Goal: Obtain resource: Obtain resource

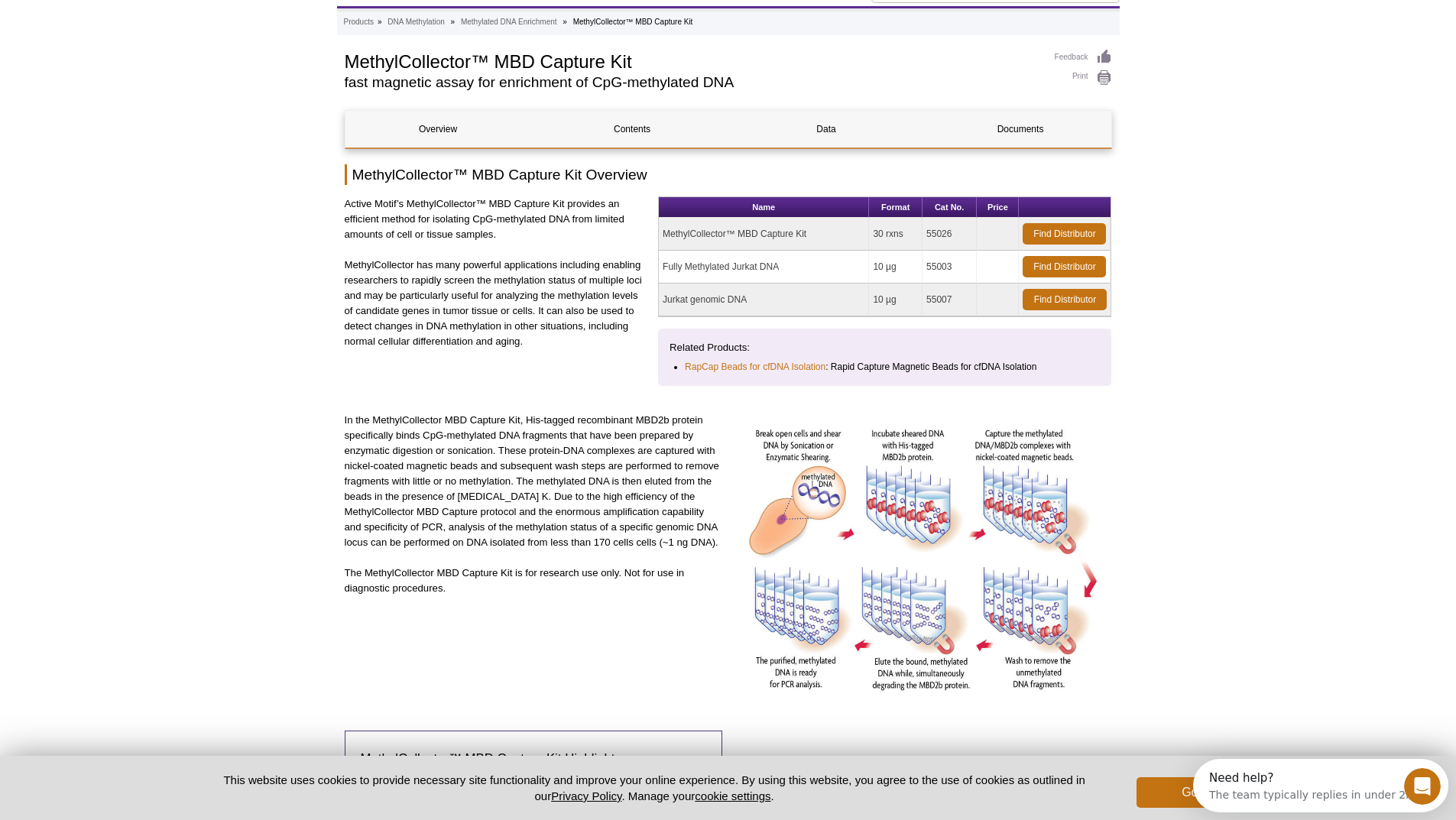
scroll to position [153, 0]
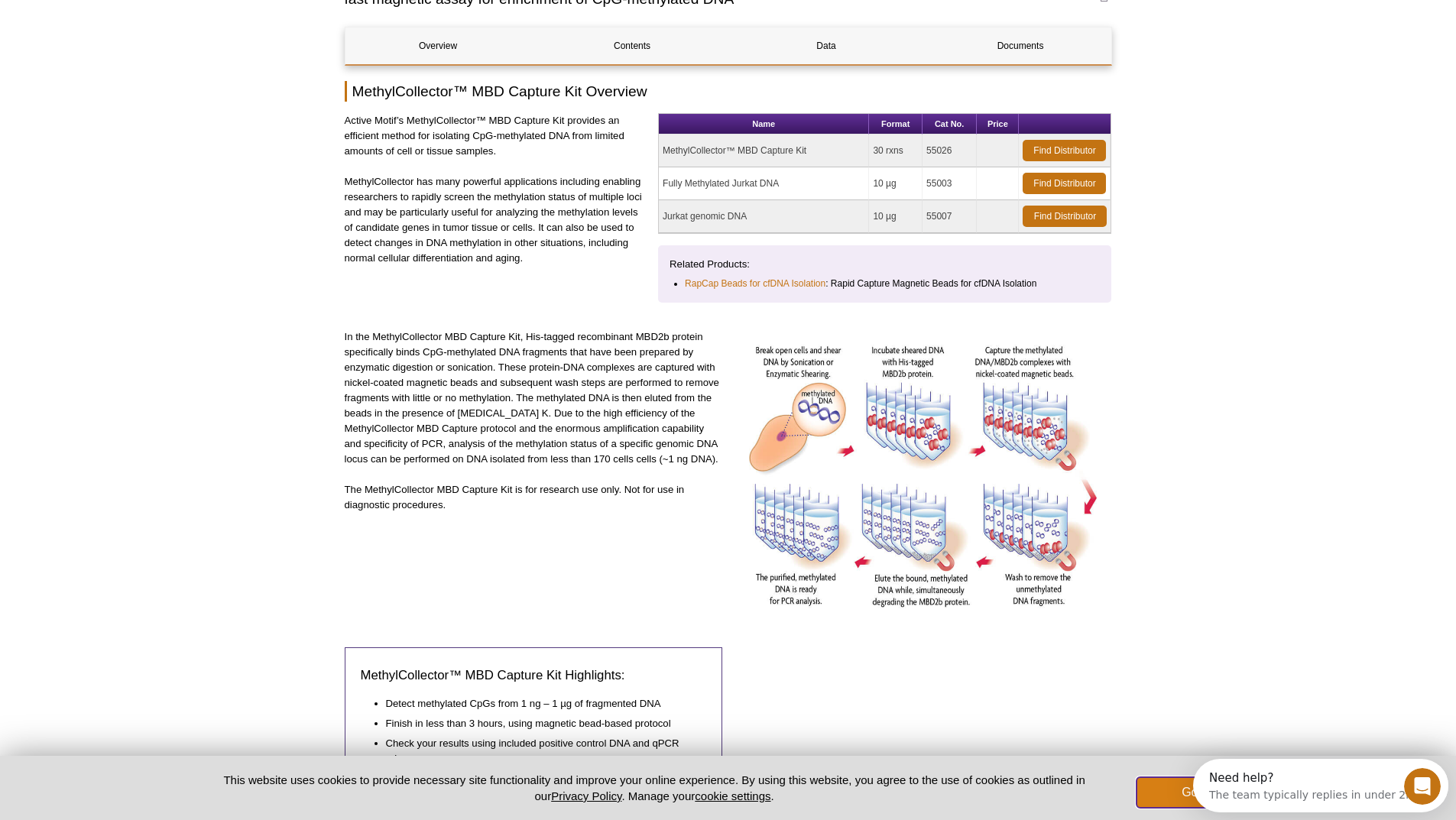
click at [1172, 787] on button "Got it!" at bounding box center [1197, 792] width 122 height 30
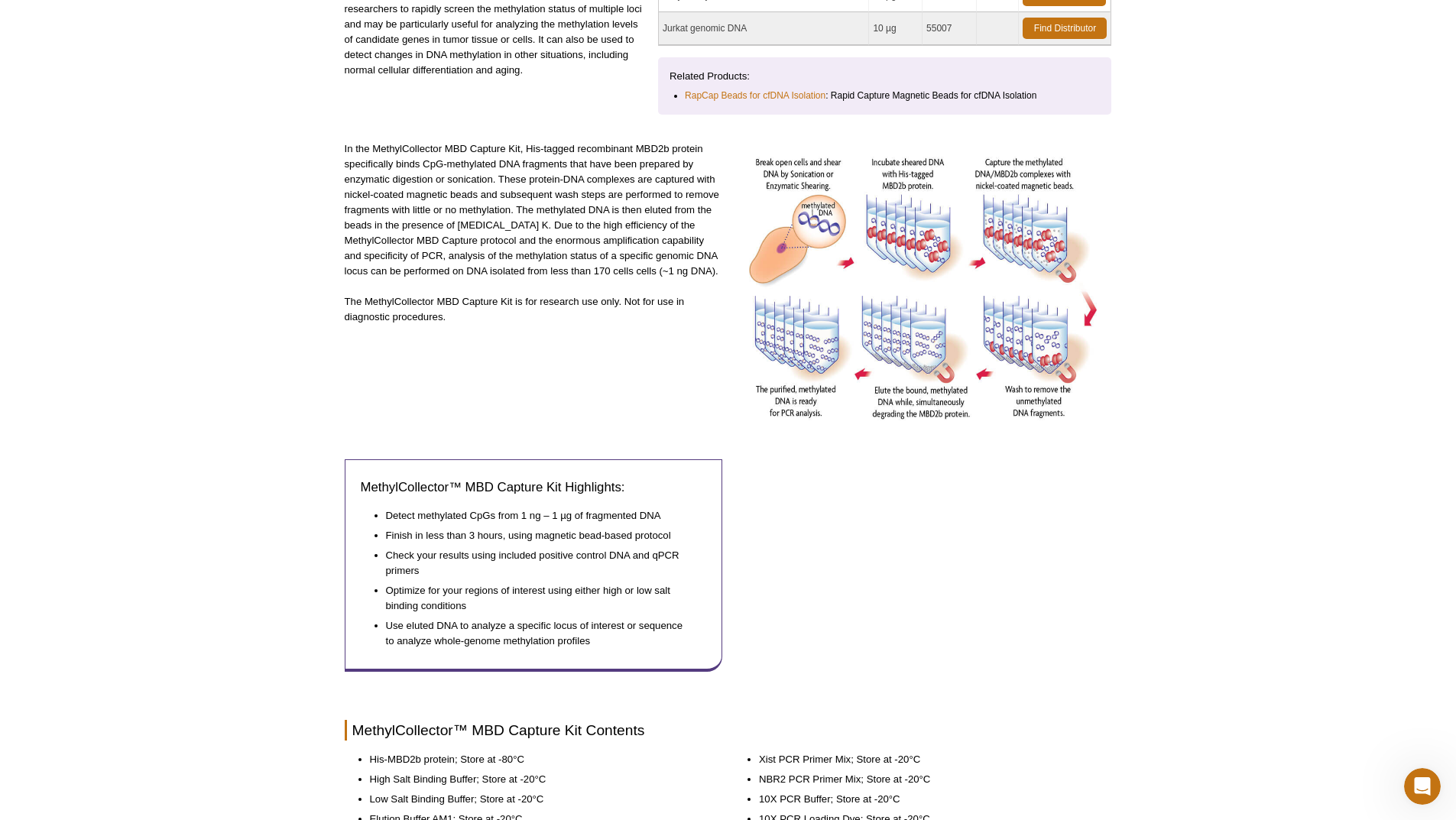
scroll to position [0, 0]
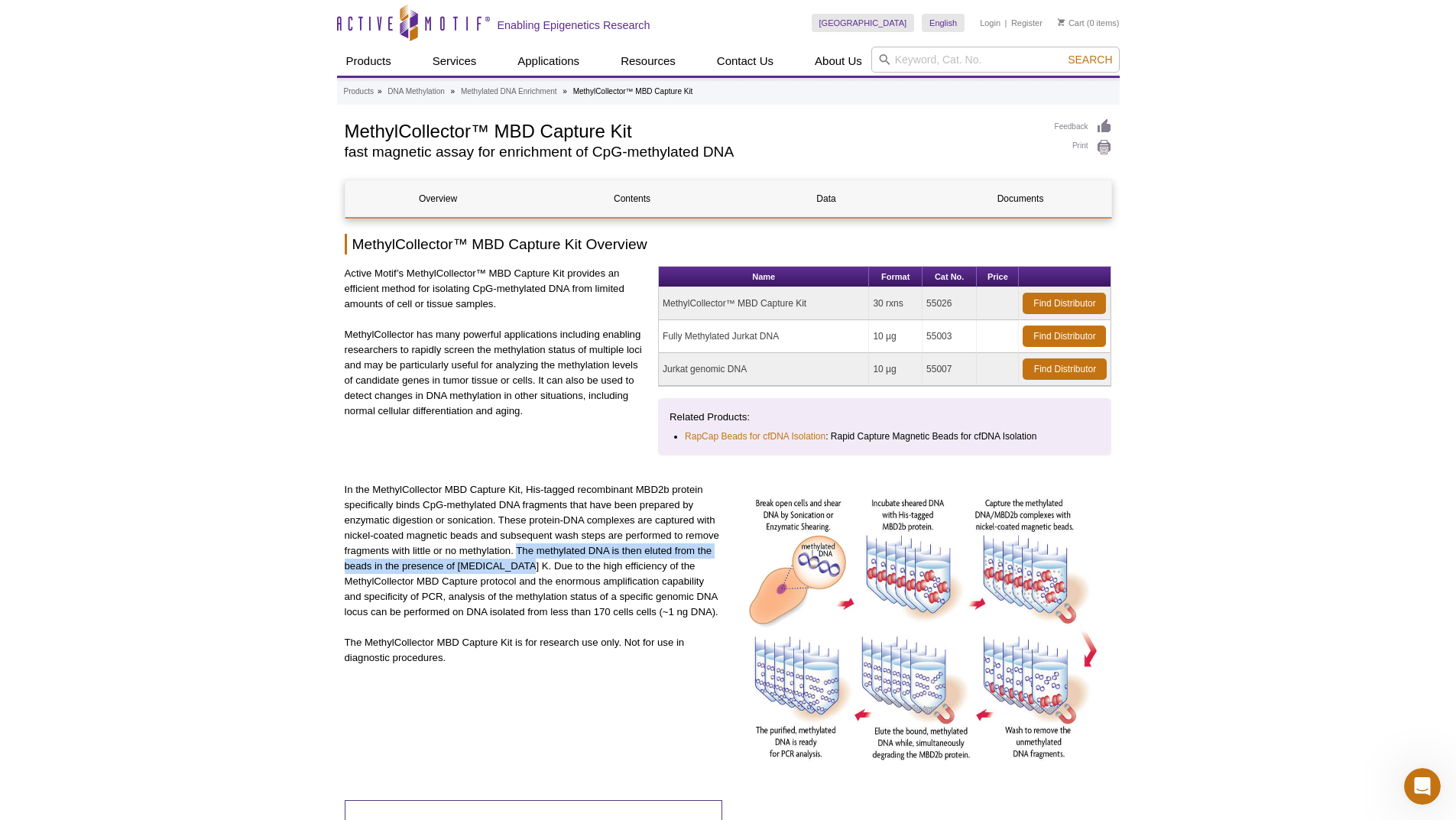
drag, startPoint x: 516, startPoint y: 549, endPoint x: 518, endPoint y: 566, distance: 17.1
click at [518, 566] on p "In the MethylCollector MBD Capture Kit, His-tagged recombinant MBD2b protein sp…" at bounding box center [534, 551] width 379 height 138
copy p "The methylated DNA is then eluted from the beads in the presence of [MEDICAL_DA…"
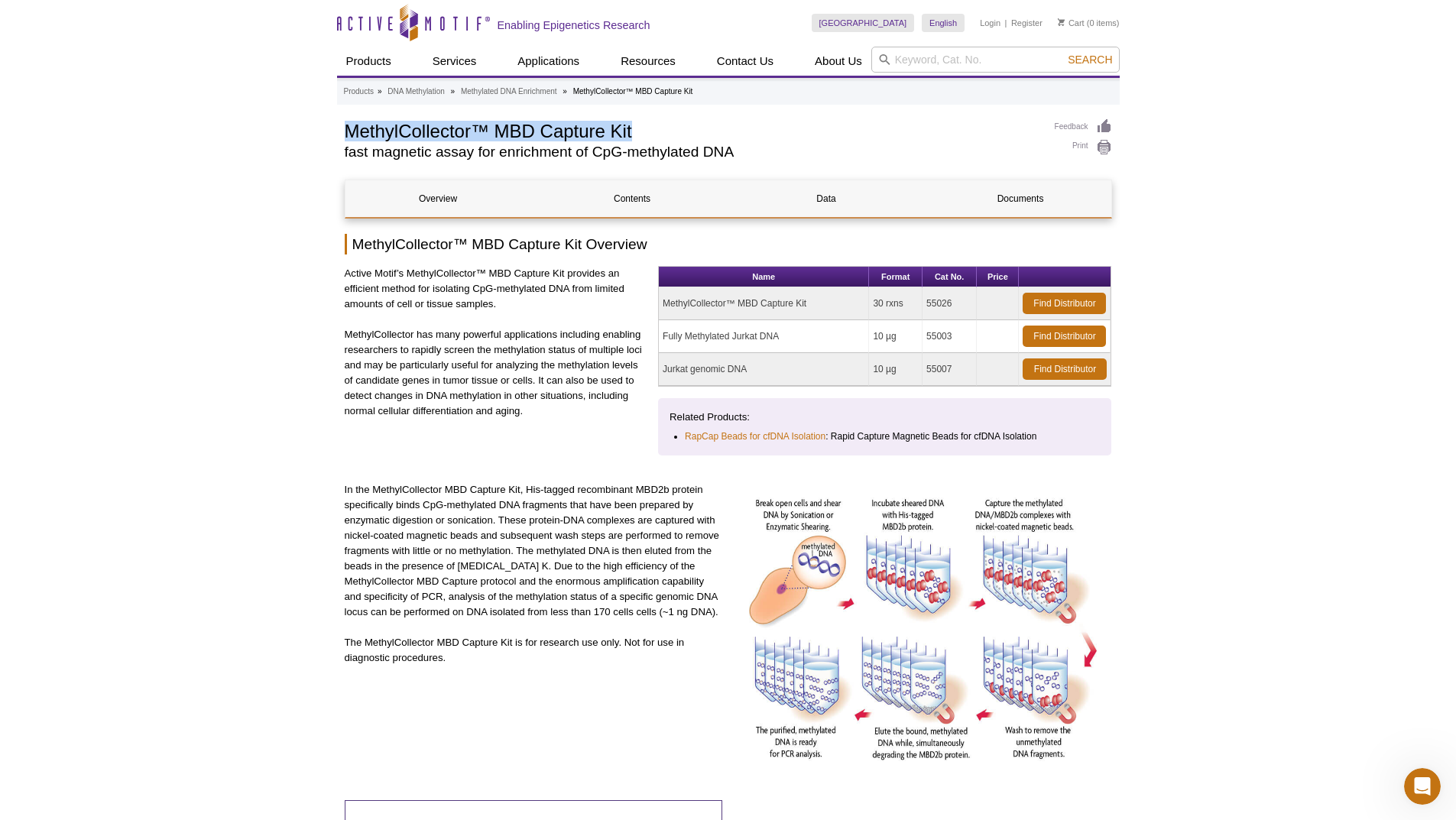
drag, startPoint x: 673, startPoint y: 131, endPoint x: 334, endPoint y: 131, distance: 339.0
copy h1 "MethylCollector™ MBD Capture Kit"
click at [1014, 208] on link "Documents" at bounding box center [1021, 198] width 186 height 36
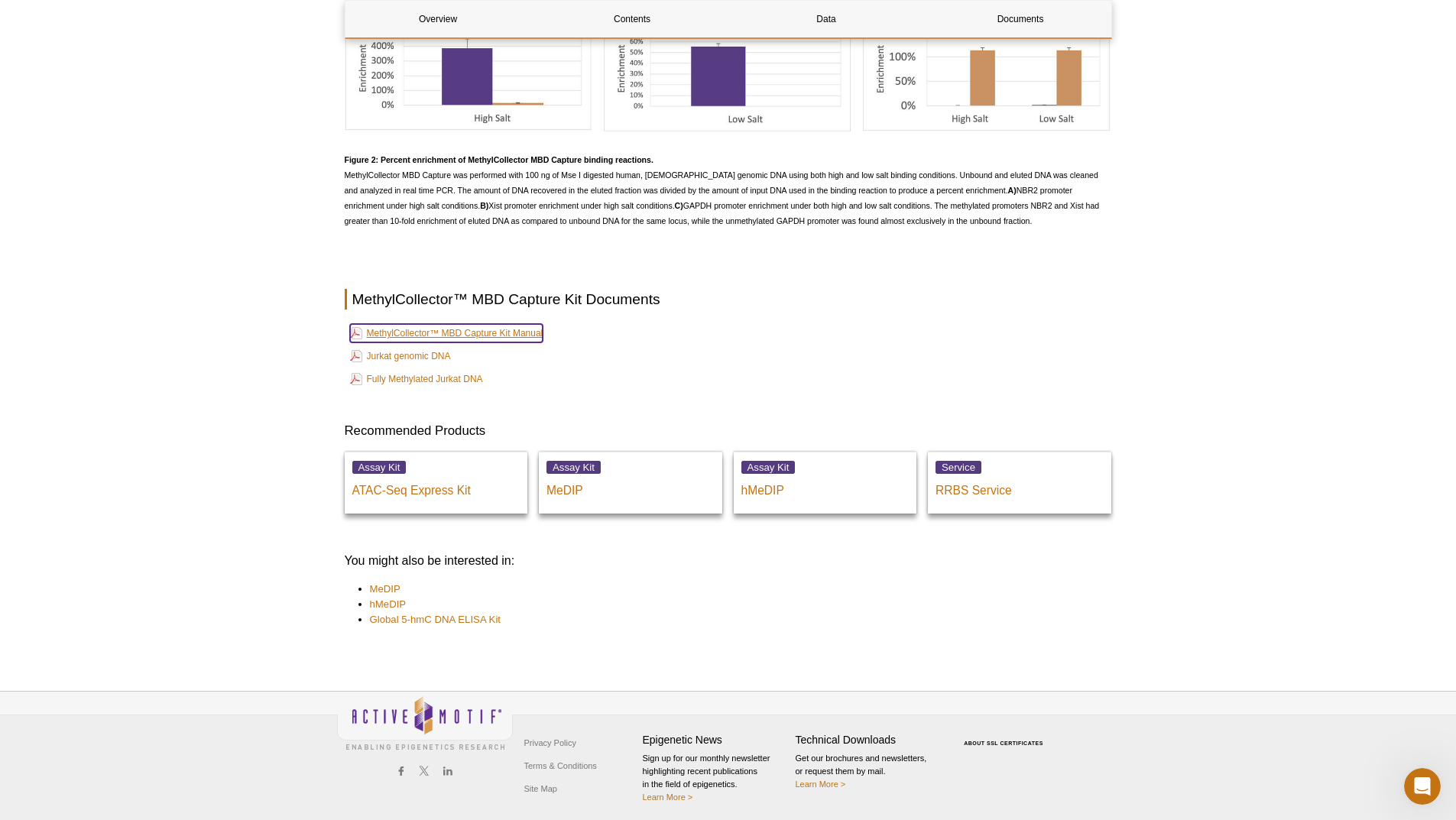
click at [520, 328] on link "MethylCollector™ MBD Capture Kit Manual" at bounding box center [446, 333] width 193 height 19
